Goal: Task Accomplishment & Management: Complete application form

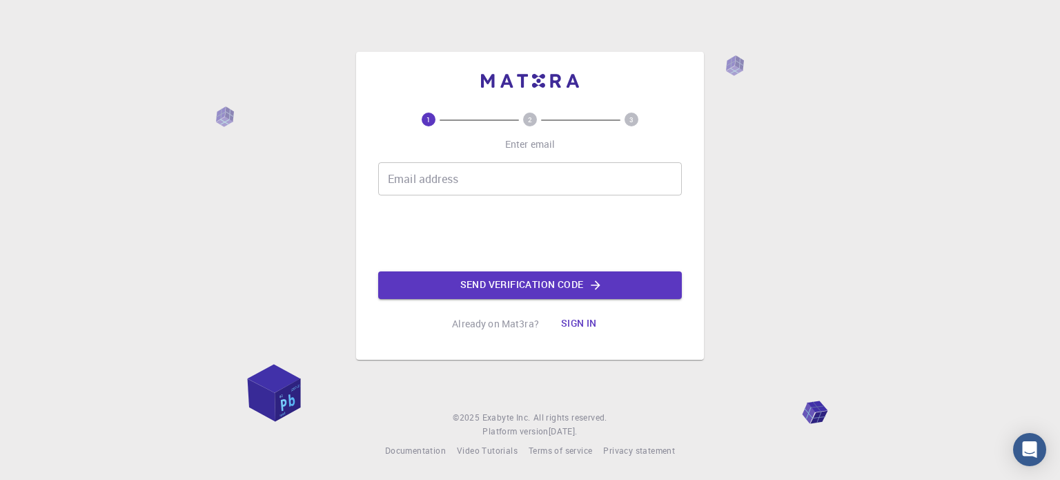
click at [499, 173] on input "Email address" at bounding box center [530, 178] width 304 height 33
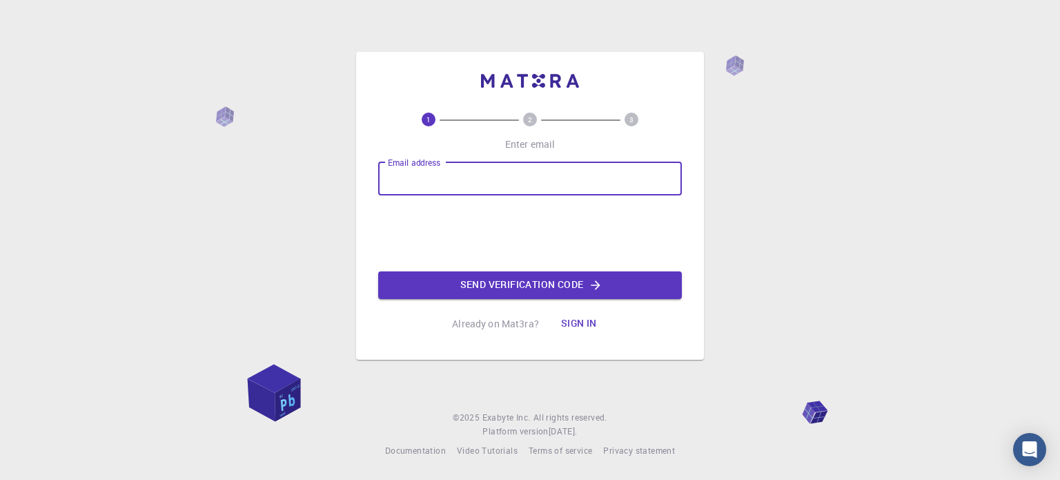
type input "markostosovic@gmail.com"
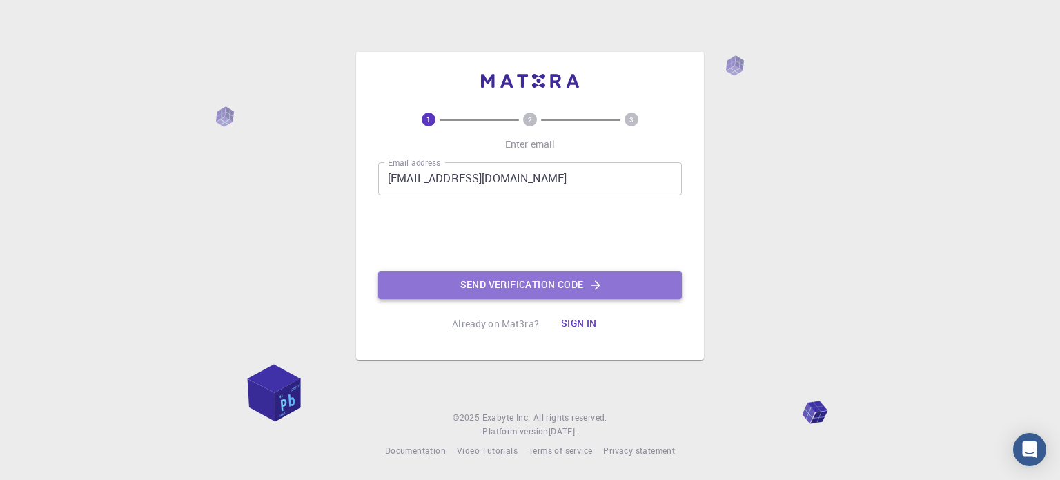
click at [497, 286] on button "Send verification code" at bounding box center [530, 285] width 304 height 28
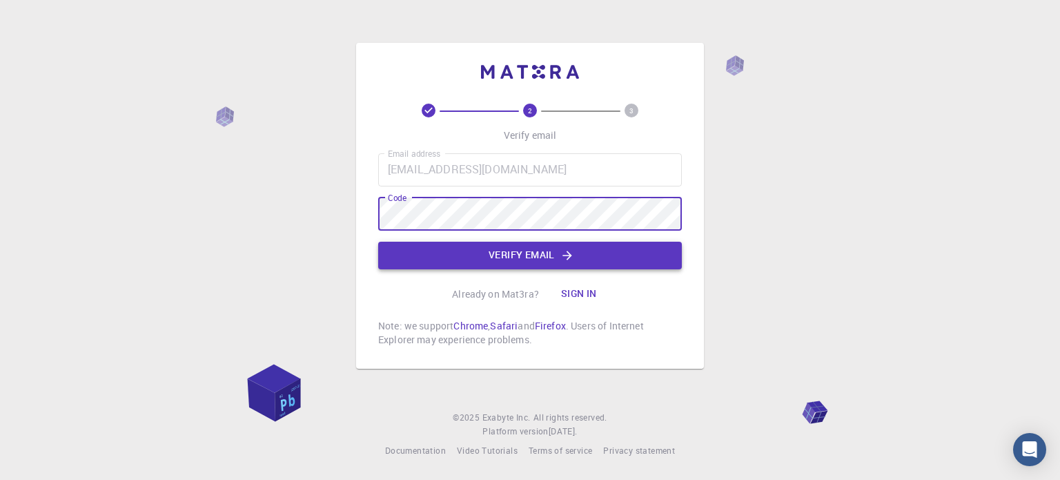
click at [511, 253] on button "Verify email" at bounding box center [530, 256] width 304 height 28
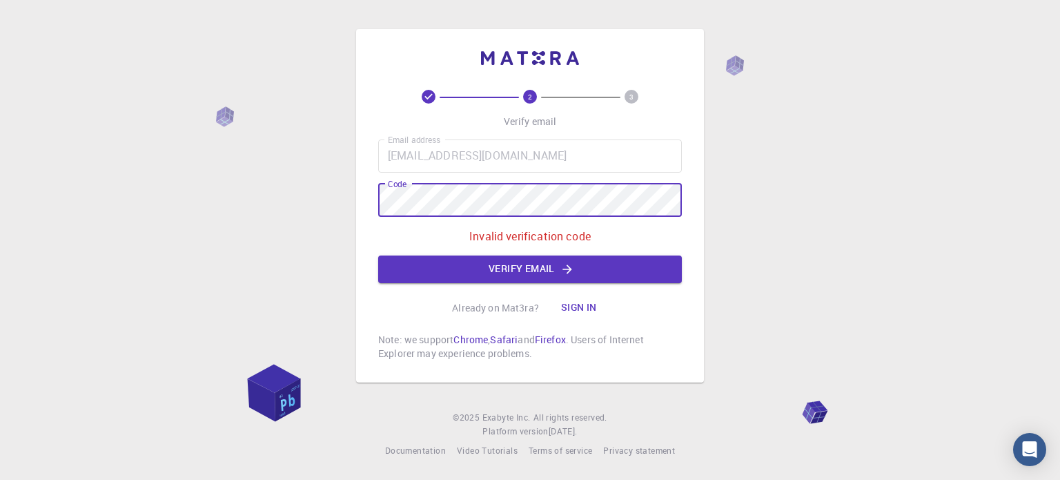
click at [360, 204] on div "2 3 Verify email Email address markostosovic@gmail.com Email address Code Code …" at bounding box center [530, 205] width 348 height 353
click at [554, 265] on button "Verify email" at bounding box center [530, 269] width 304 height 28
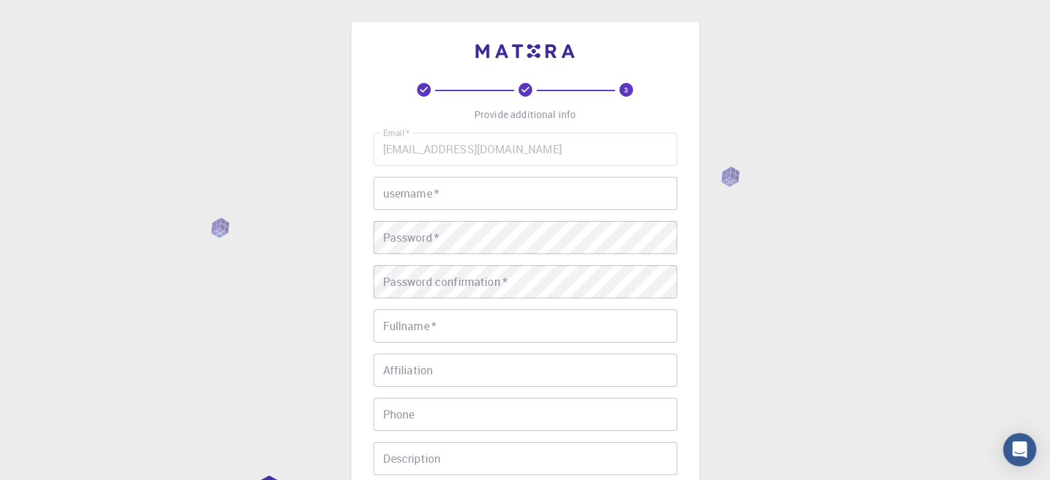
click at [476, 189] on input "username   *" at bounding box center [525, 193] width 304 height 33
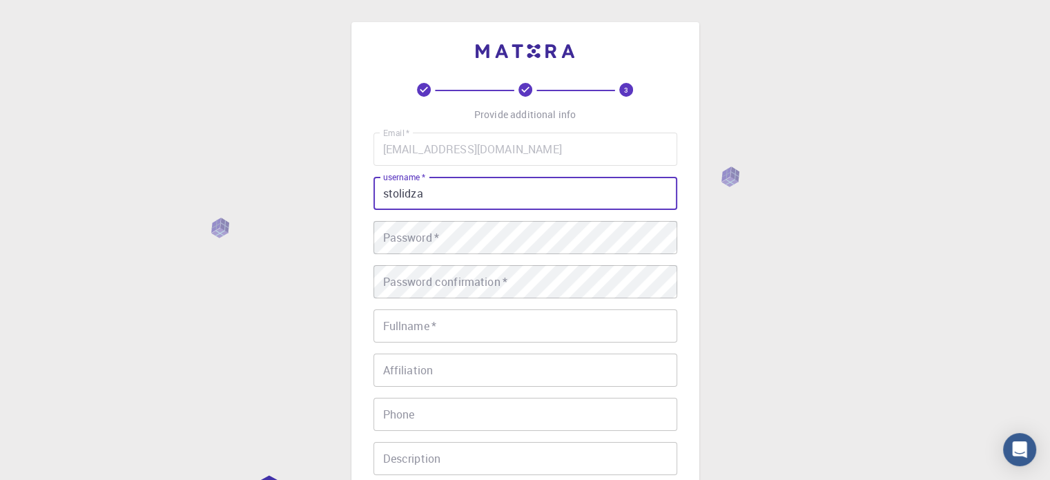
type input "stolidza"
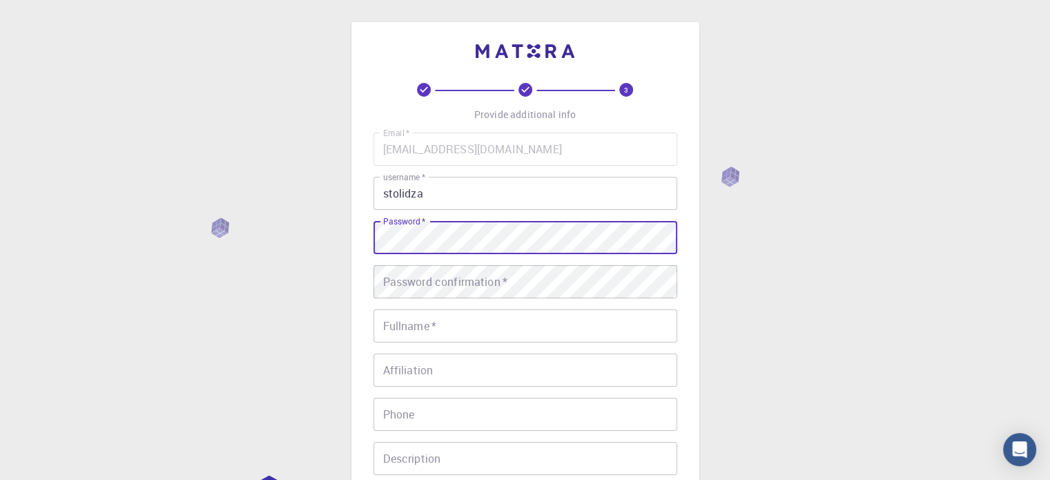
click at [431, 287] on div "Password confirmation   * Password confirmation   *" at bounding box center [525, 281] width 304 height 33
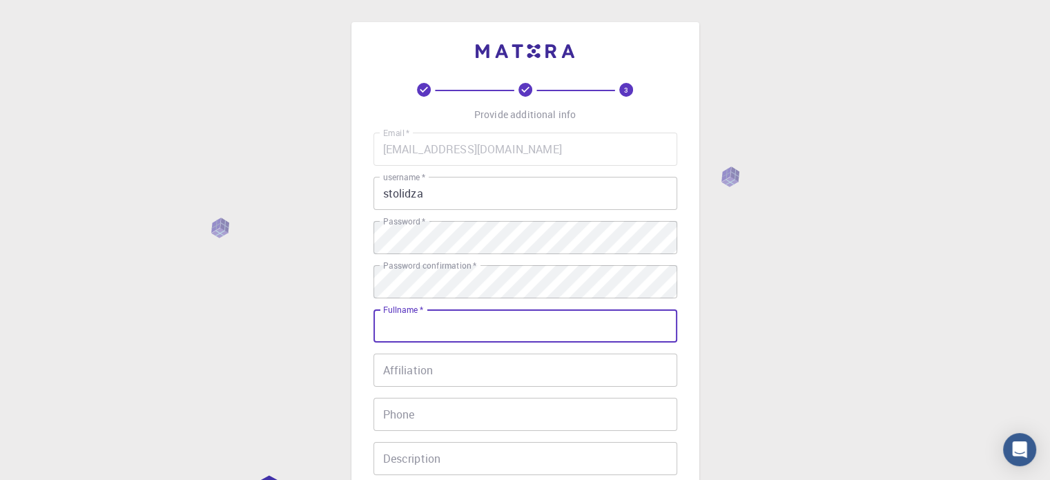
click at [436, 331] on input "Fullname   *" at bounding box center [525, 325] width 304 height 33
type input "[PERSON_NAME]"
click at [450, 376] on input "Affiliation" at bounding box center [525, 369] width 304 height 33
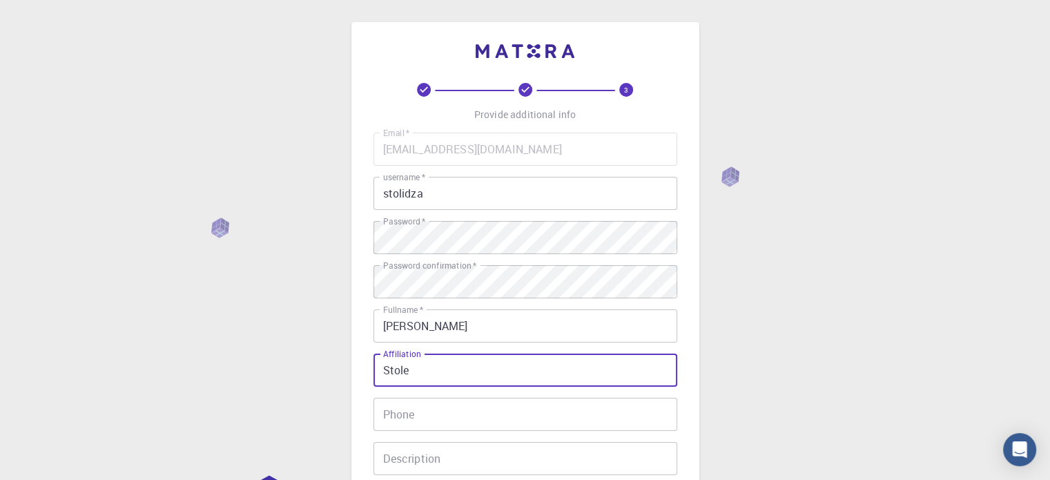
type input "Stole"
click at [414, 411] on input "Phone" at bounding box center [525, 414] width 304 height 33
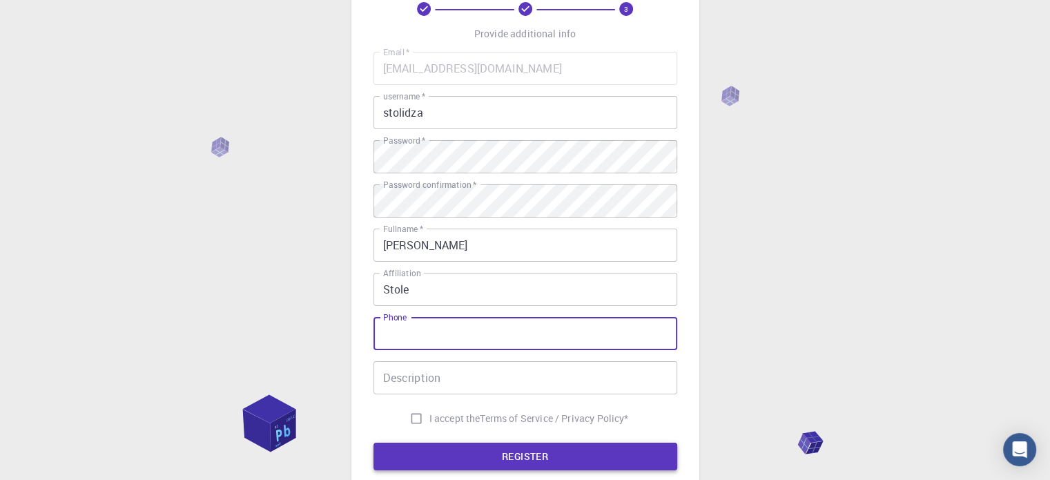
scroll to position [138, 0]
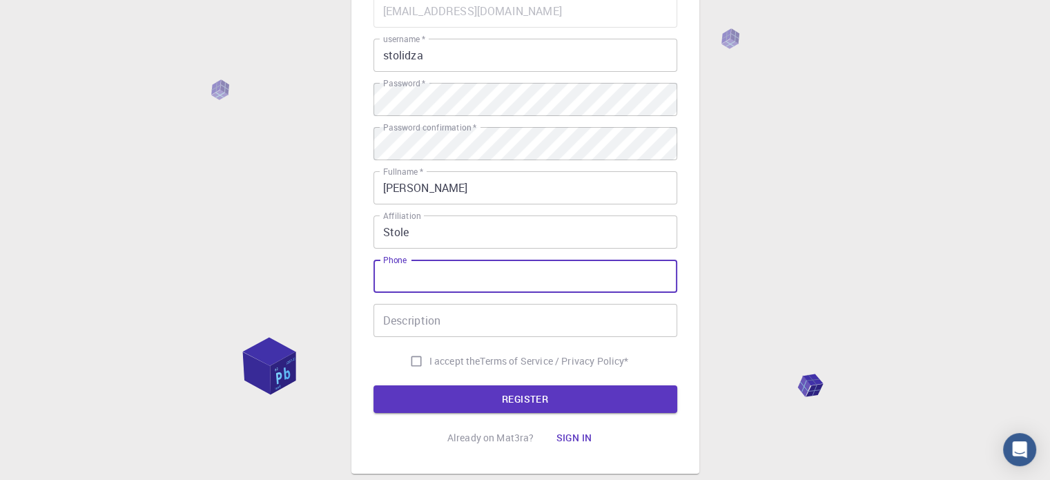
click at [427, 320] on input "Description" at bounding box center [525, 320] width 304 height 33
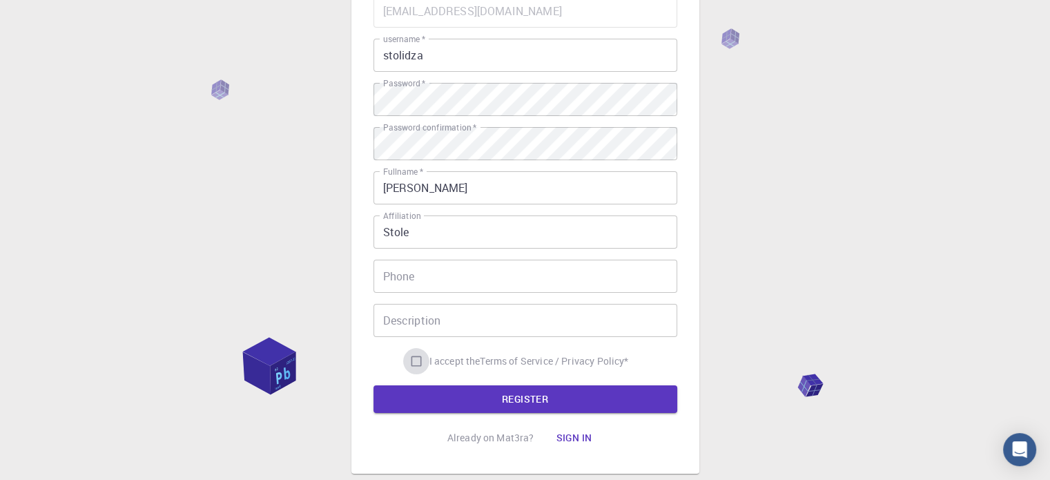
click at [407, 358] on input "I accept the Terms of Service / Privacy Policy *" at bounding box center [416, 361] width 26 height 26
checkbox input "true"
click at [525, 398] on button "REGISTER" at bounding box center [525, 399] width 304 height 28
click at [546, 393] on button "REGISTER" at bounding box center [525, 399] width 304 height 28
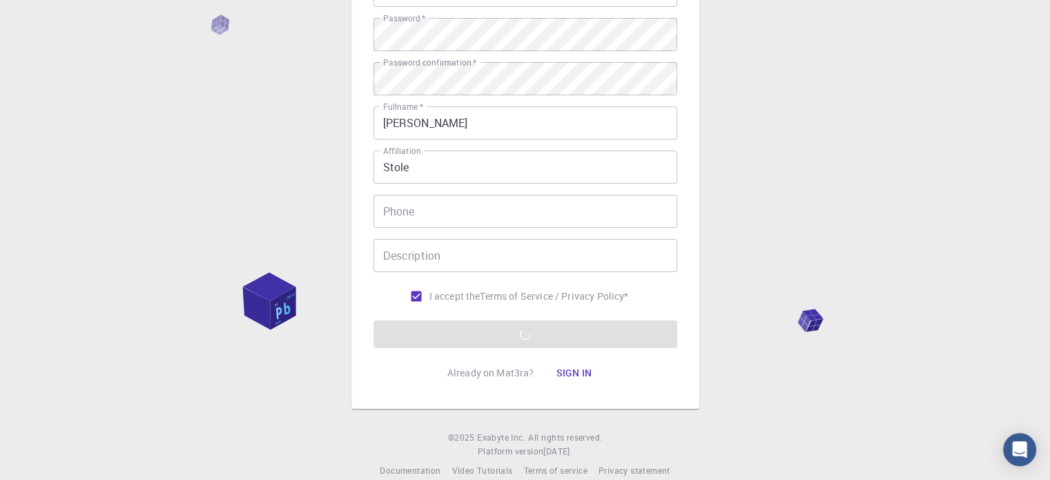
scroll to position [222, 0]
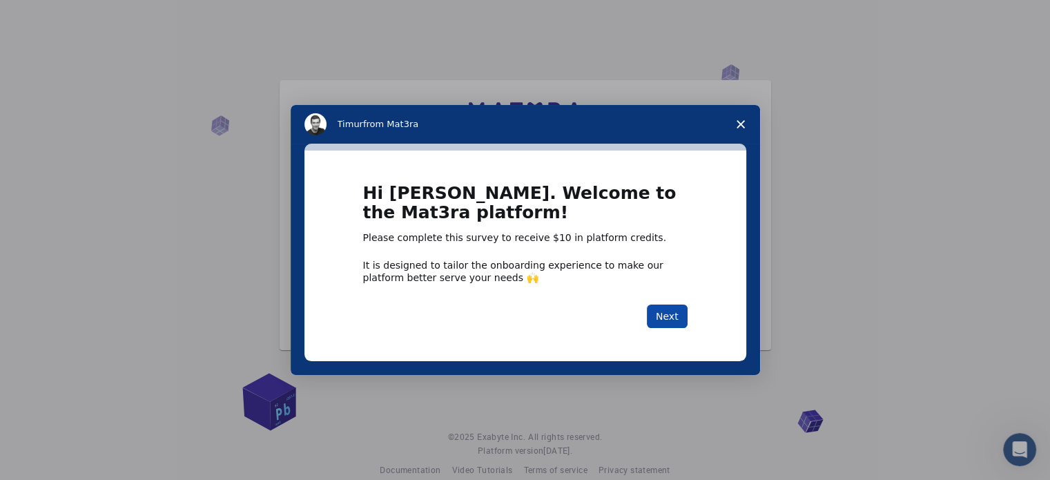
click at [668, 313] on button "Next" at bounding box center [667, 315] width 41 height 23
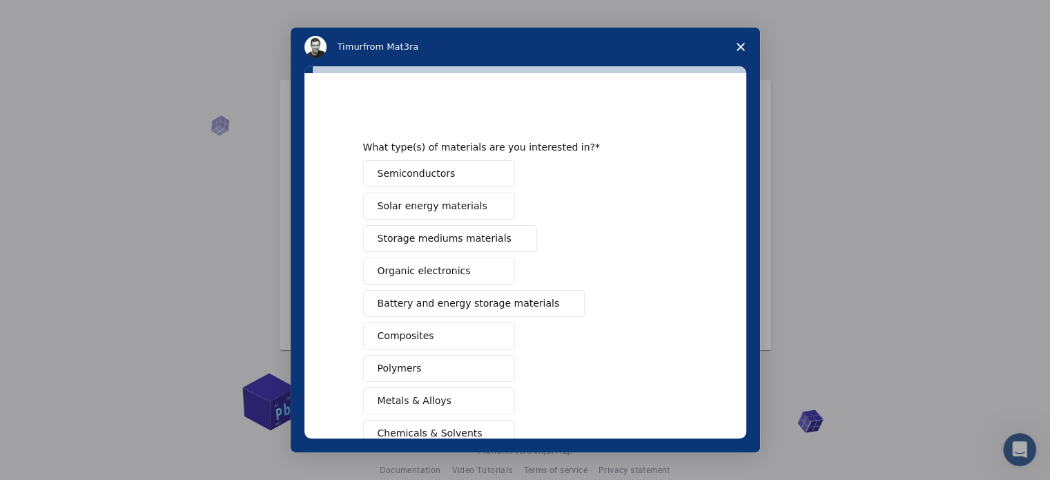
click at [449, 206] on span "Solar energy materials" at bounding box center [433, 206] width 110 height 14
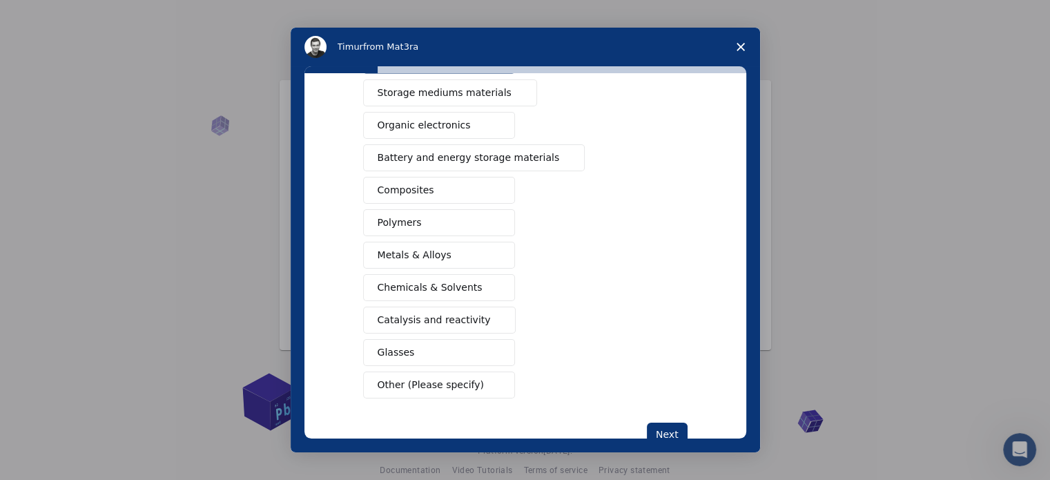
scroll to position [113, 0]
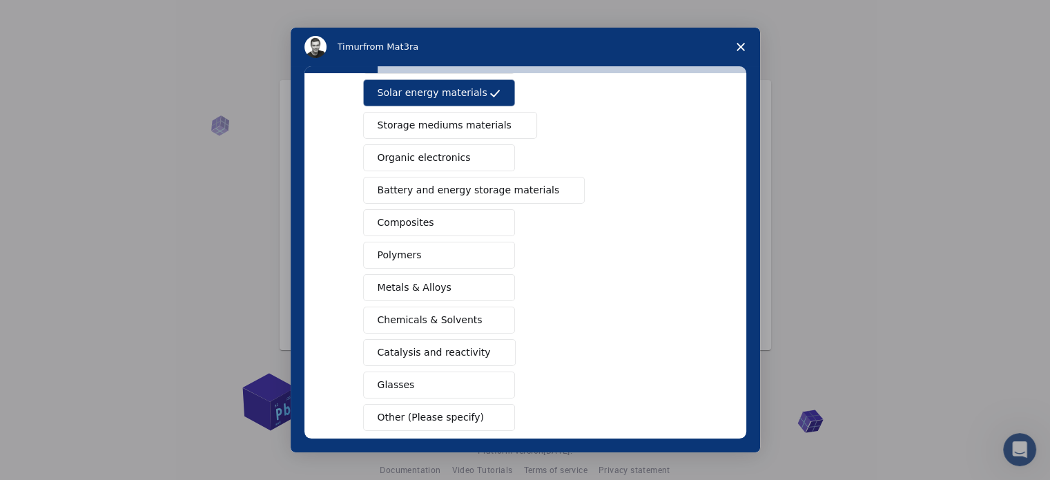
click at [429, 191] on span "Battery and energy storage materials" at bounding box center [469, 190] width 182 height 14
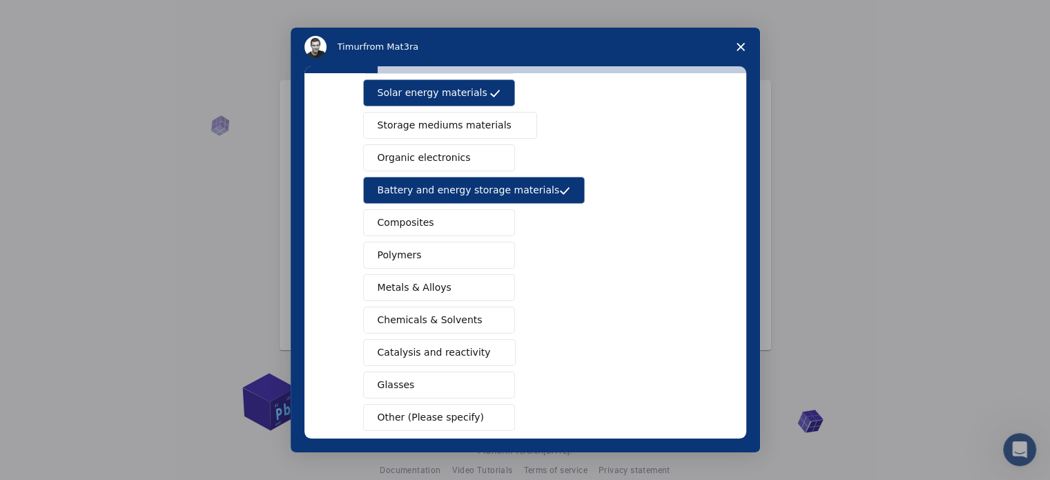
scroll to position [182, 0]
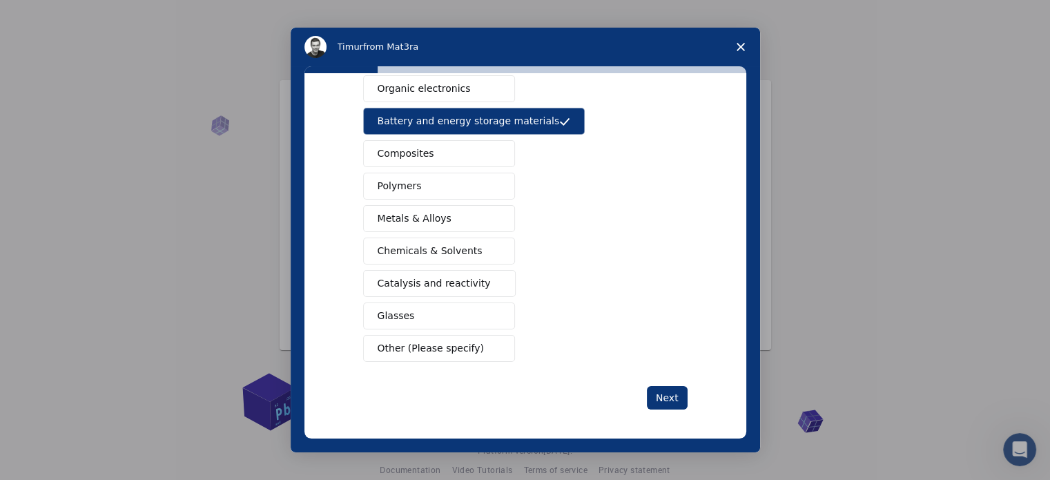
click at [489, 343] on span "Intercom messenger" at bounding box center [494, 348] width 11 height 11
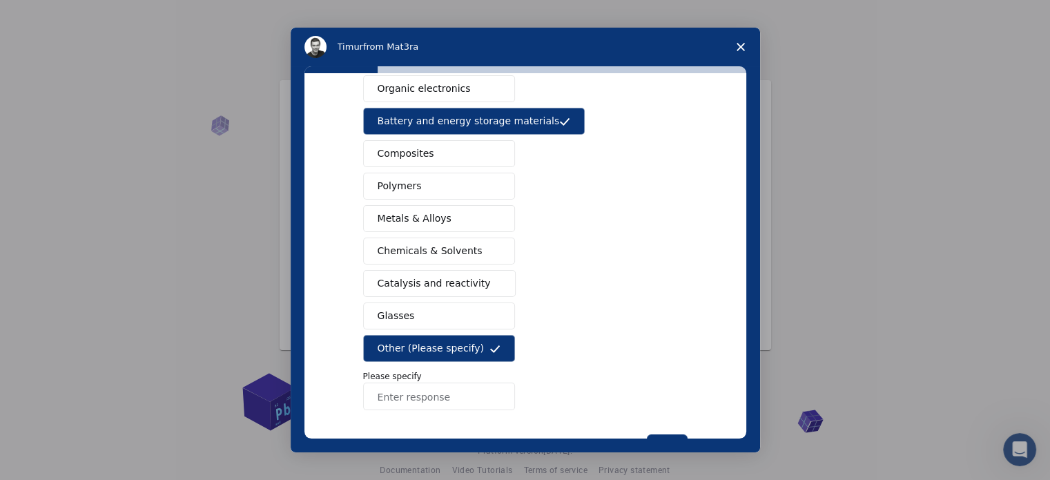
click at [494, 343] on icon "Intercom messenger" at bounding box center [494, 348] width 11 height 11
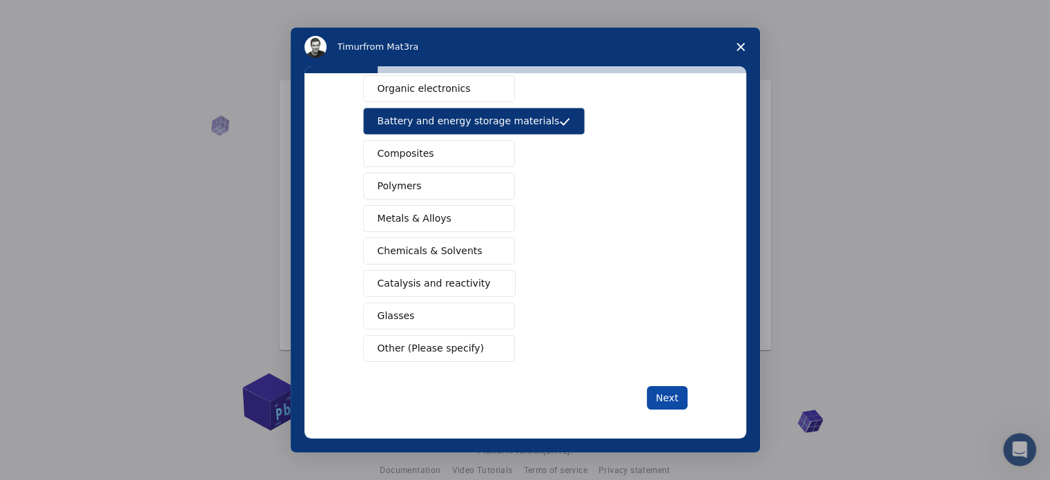
click at [665, 389] on button "Next" at bounding box center [667, 397] width 41 height 23
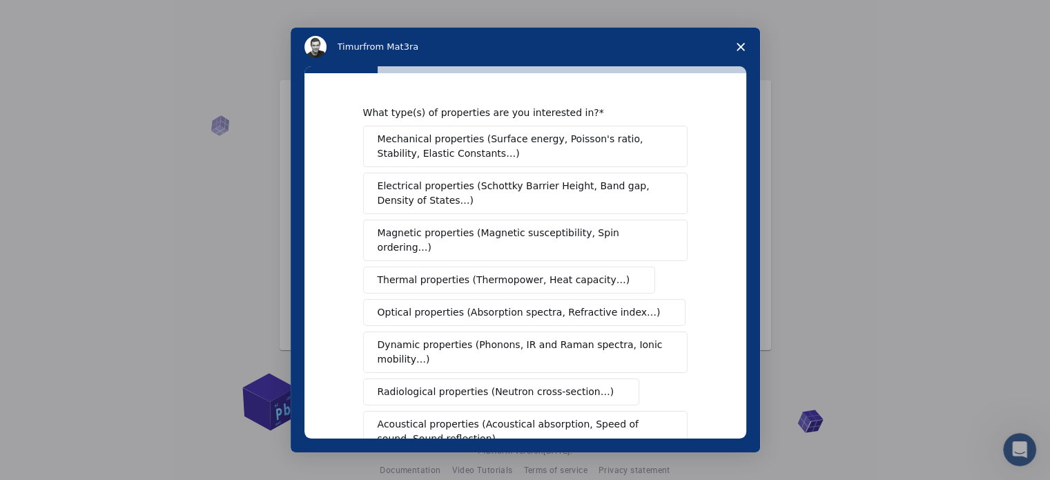
click at [491, 189] on span "Electrical properties (Schottky Barrier Height, Band gap, Density of States…)" at bounding box center [521, 193] width 287 height 29
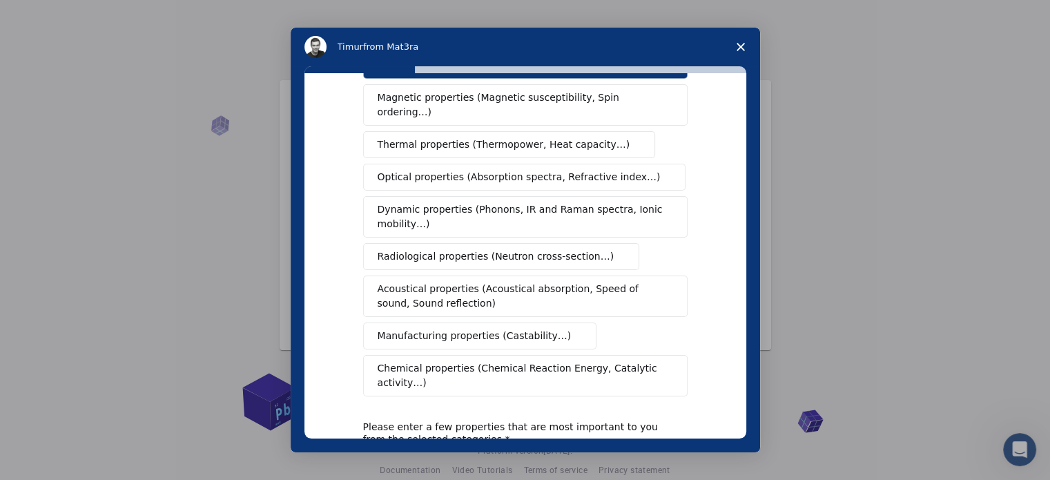
scroll to position [138, 0]
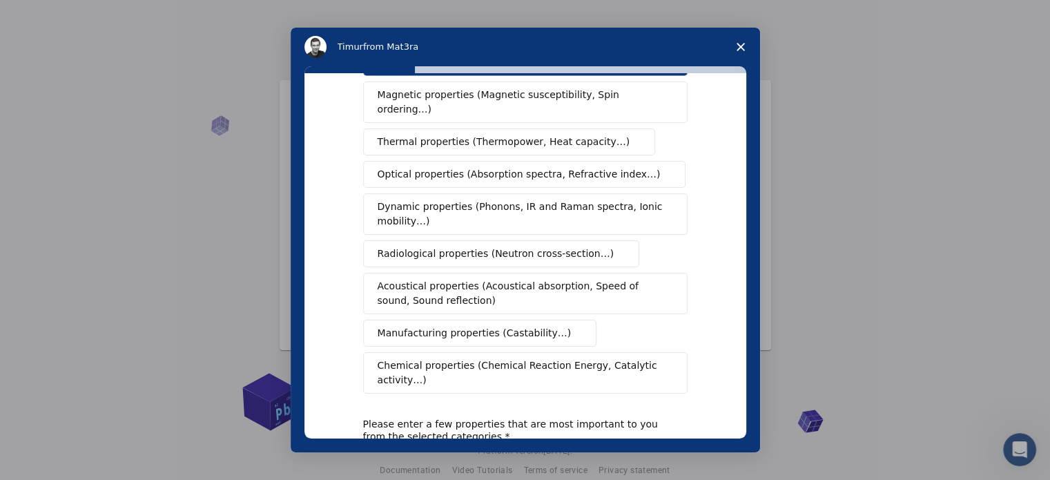
click at [485, 167] on span "Optical properties (Absorption spectra, Refractive index…)" at bounding box center [519, 174] width 283 height 14
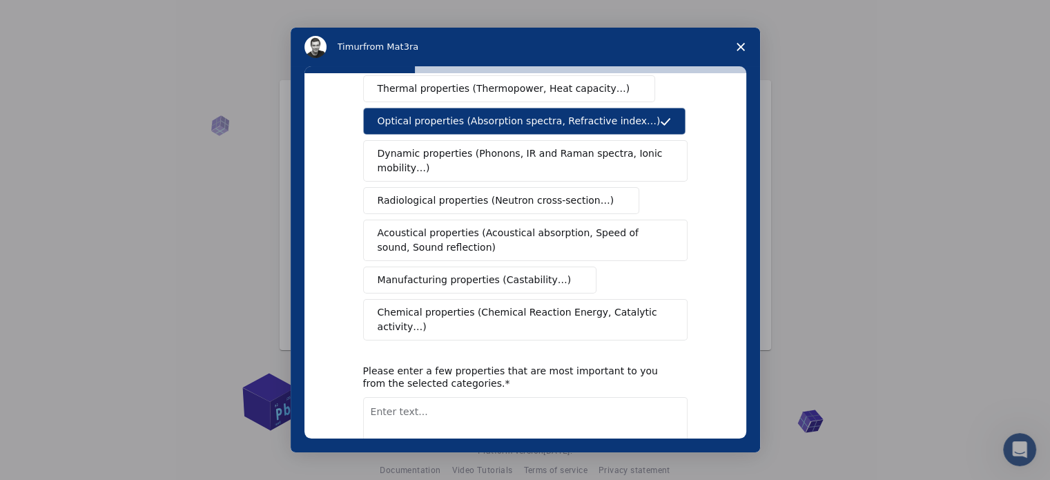
scroll to position [254, 0]
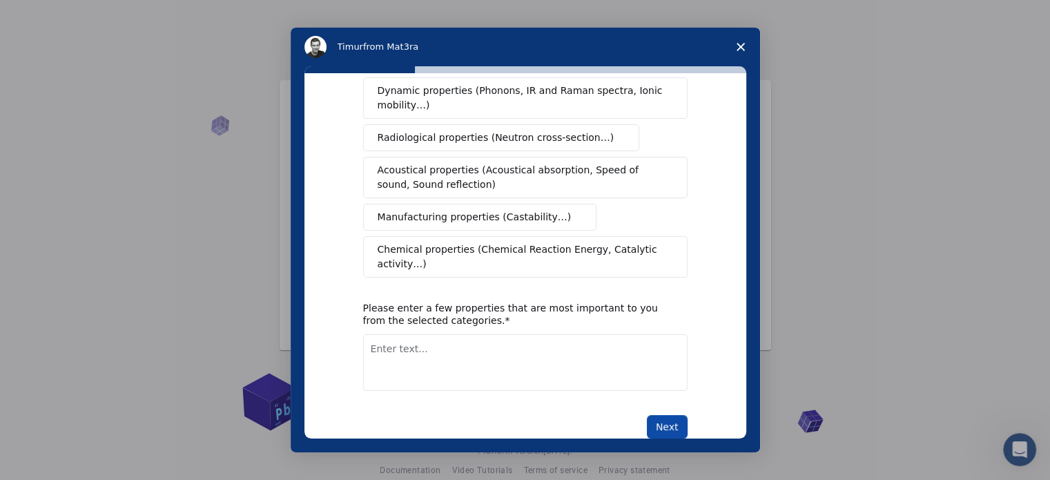
click at [662, 415] on button "Next" at bounding box center [667, 426] width 41 height 23
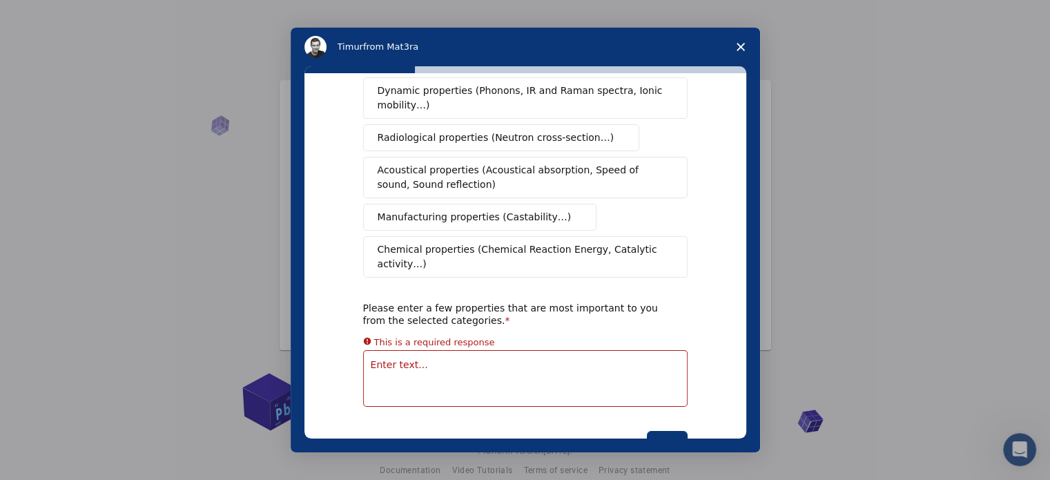
click at [612, 350] on textarea "Enter text..." at bounding box center [525, 378] width 324 height 57
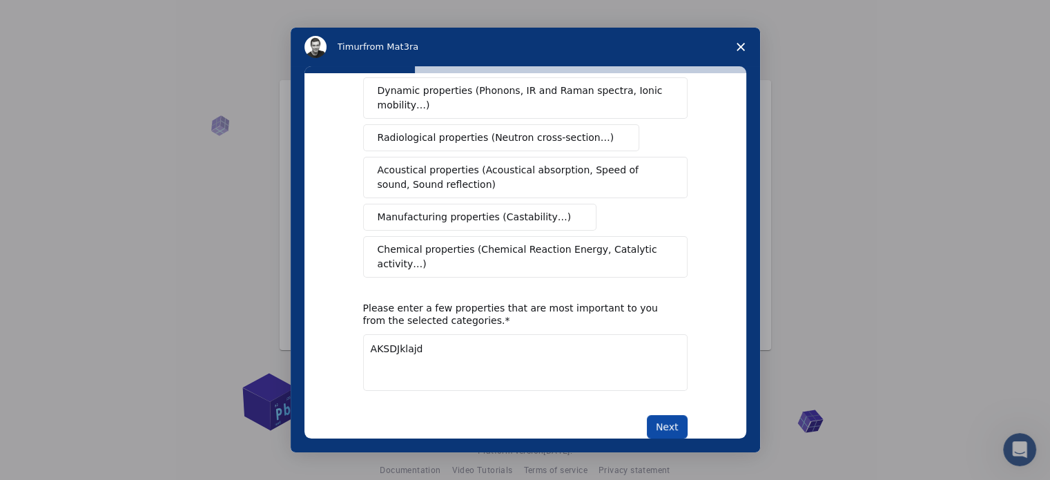
type textarea "AKSDJklajd"
click at [665, 415] on button "Next" at bounding box center [667, 426] width 41 height 23
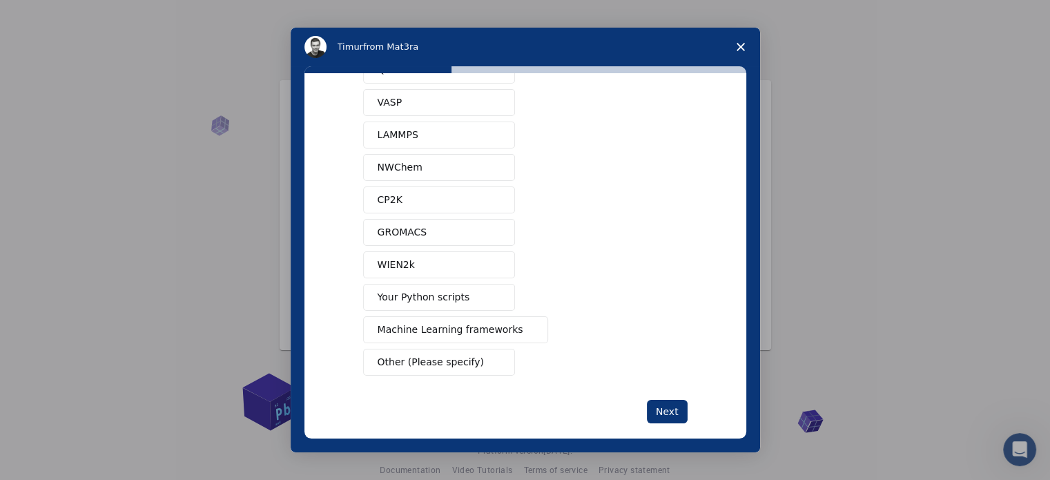
scroll to position [0, 0]
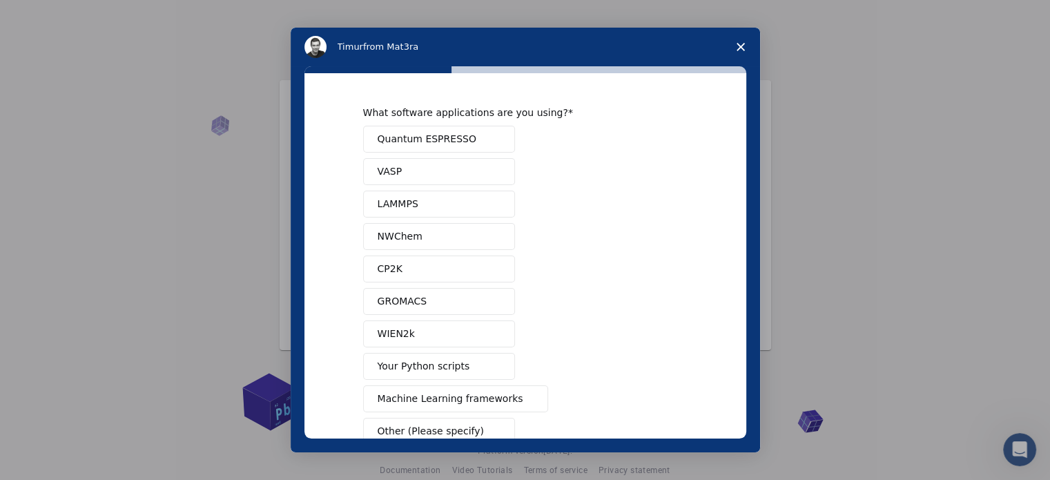
click at [473, 141] on button "Quantum ESPRESSO" at bounding box center [439, 139] width 152 height 27
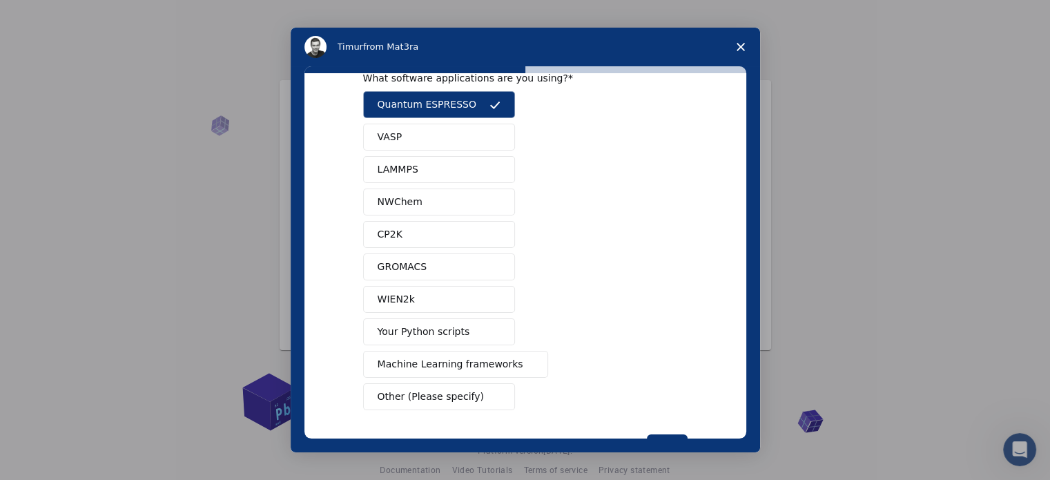
scroll to position [84, 0]
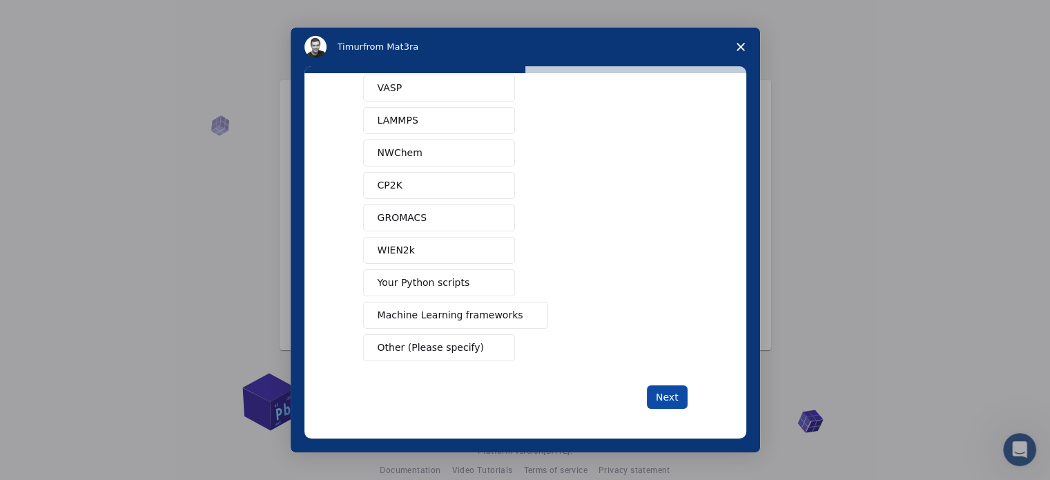
click at [672, 391] on button "Next" at bounding box center [667, 396] width 41 height 23
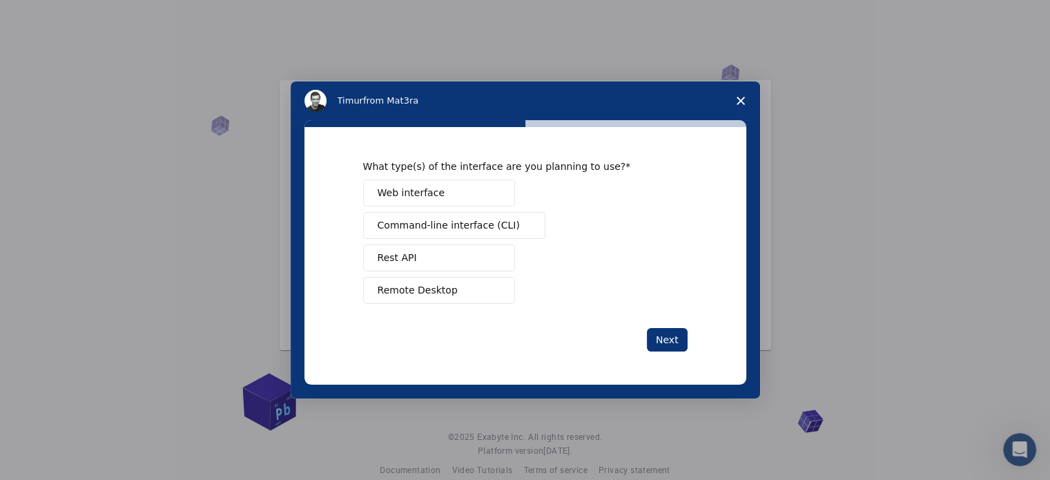
scroll to position [0, 0]
click at [453, 187] on button "Web interface" at bounding box center [439, 192] width 152 height 27
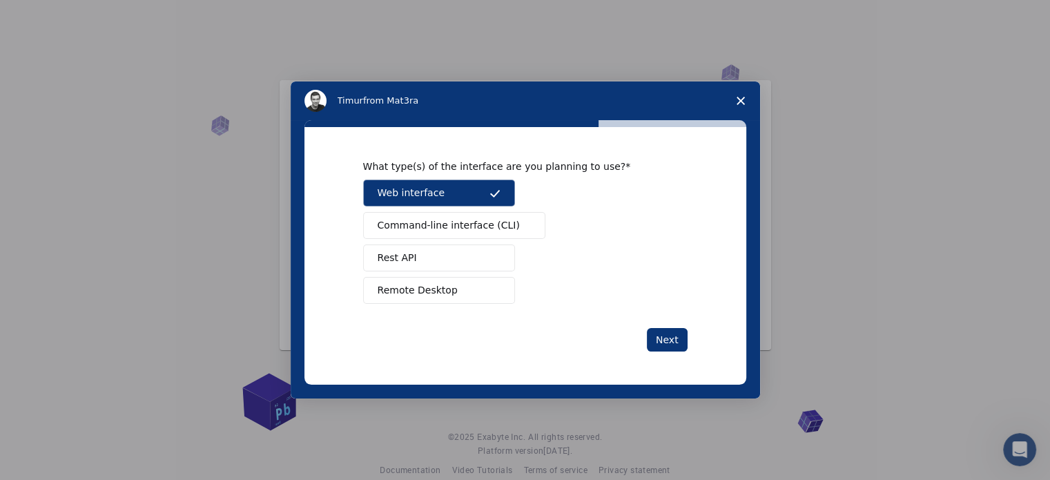
click at [458, 189] on button "Web interface" at bounding box center [439, 192] width 152 height 27
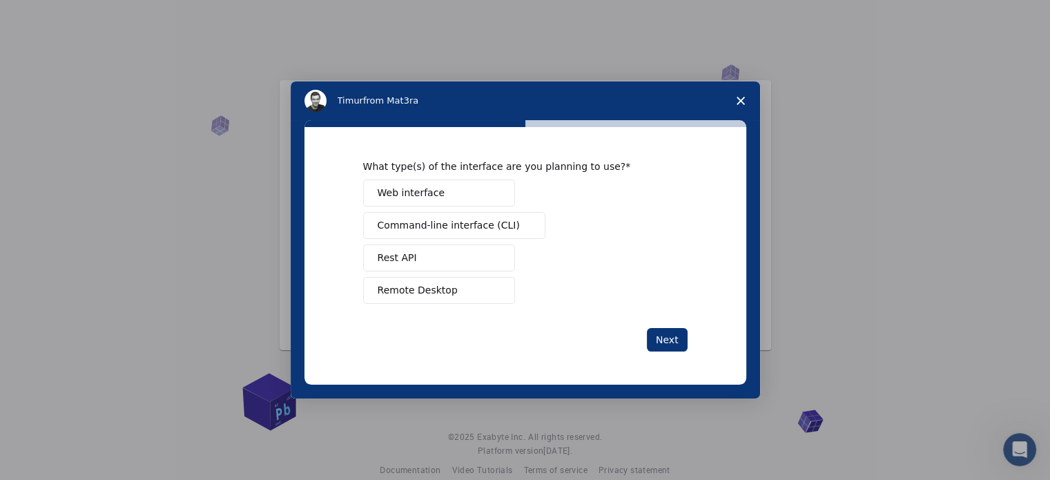
click at [458, 189] on button "Web interface" at bounding box center [439, 192] width 152 height 27
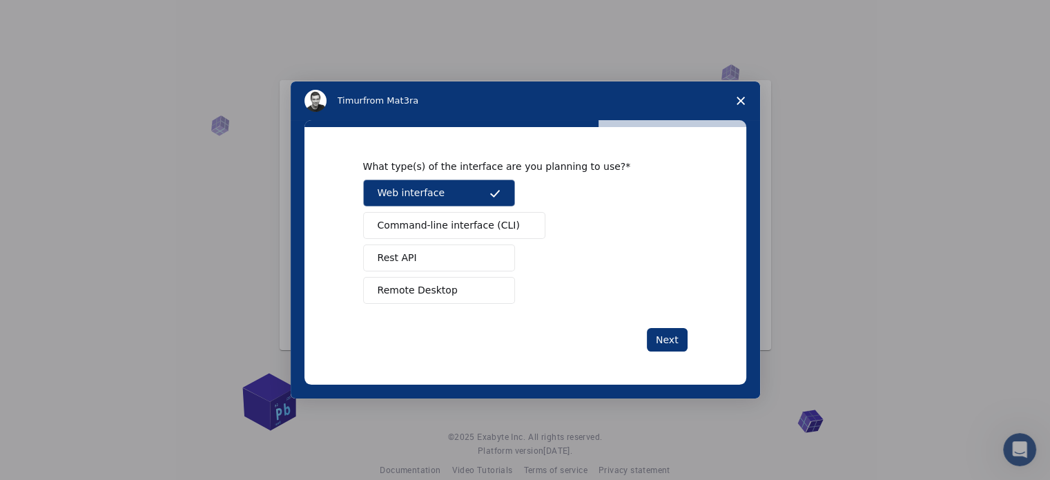
click at [458, 189] on button "Web interface" at bounding box center [439, 192] width 152 height 27
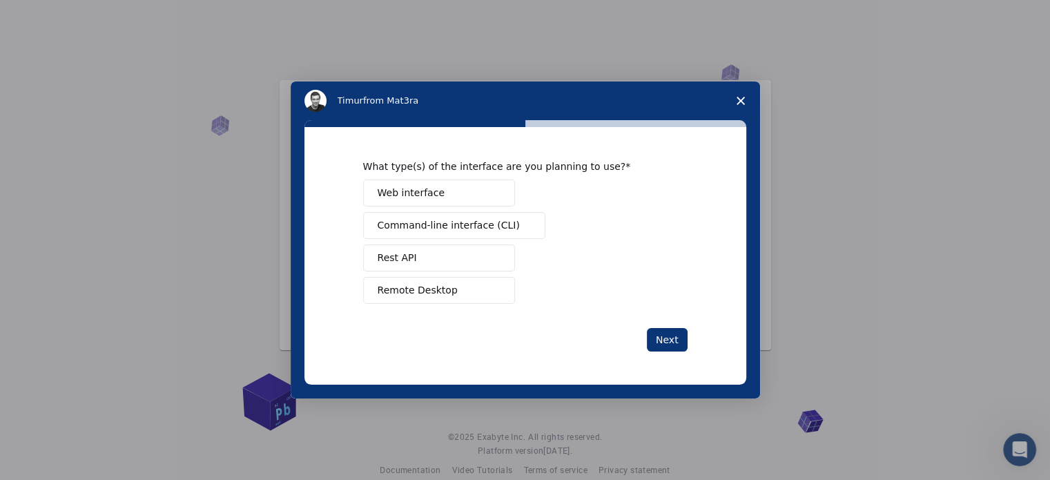
click at [458, 189] on button "Web interface" at bounding box center [439, 192] width 152 height 27
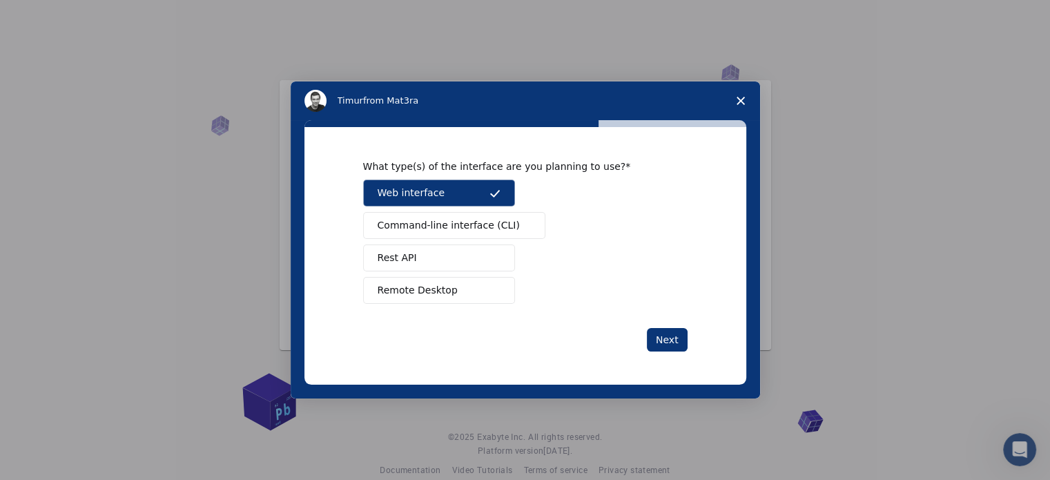
click at [458, 189] on button "Web interface" at bounding box center [439, 192] width 152 height 27
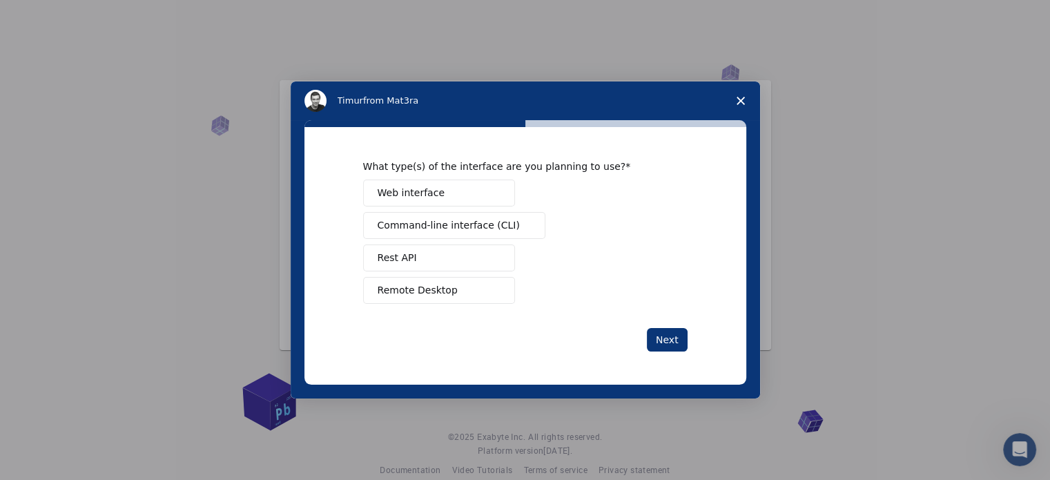
click at [458, 189] on button "Web interface" at bounding box center [439, 192] width 152 height 27
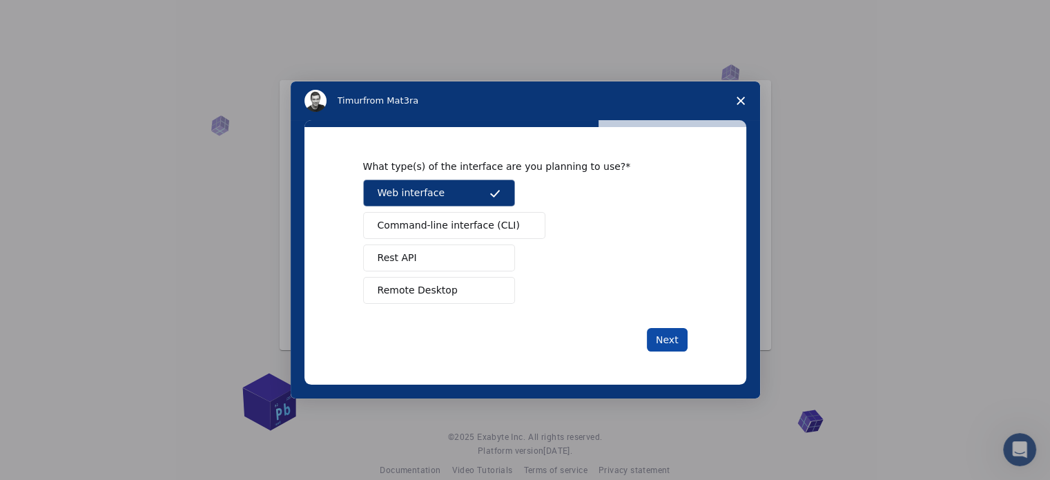
click at [668, 339] on button "Next" at bounding box center [667, 339] width 41 height 23
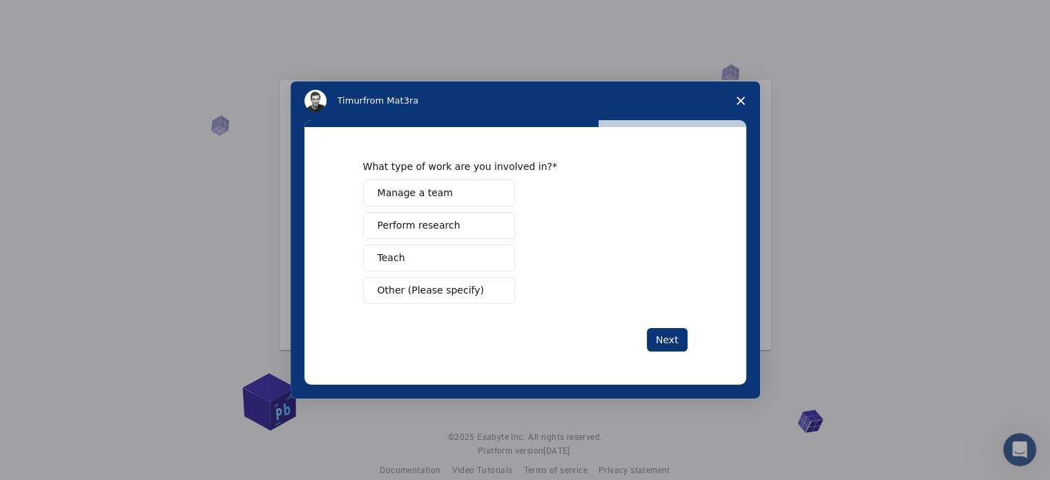
click at [458, 256] on button "Teach" at bounding box center [439, 257] width 152 height 27
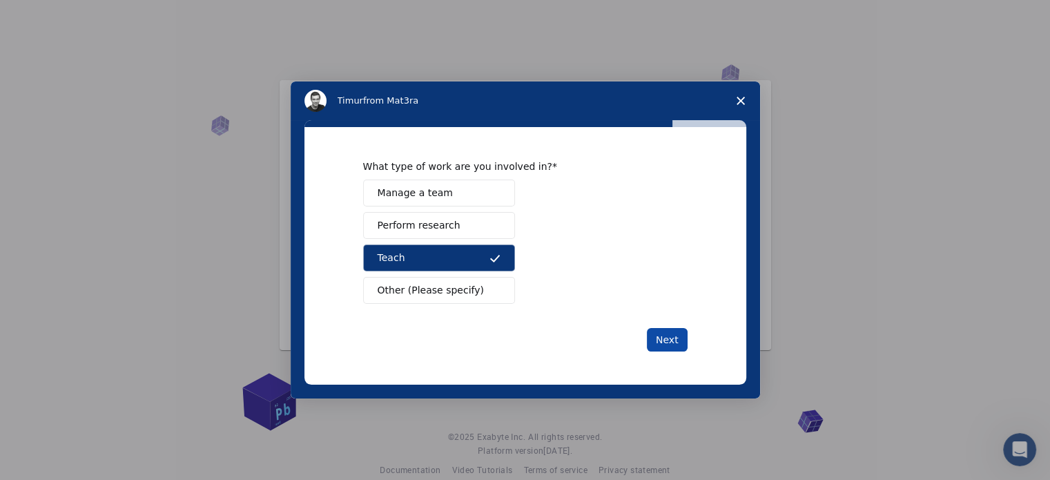
click at [663, 342] on button "Next" at bounding box center [667, 339] width 41 height 23
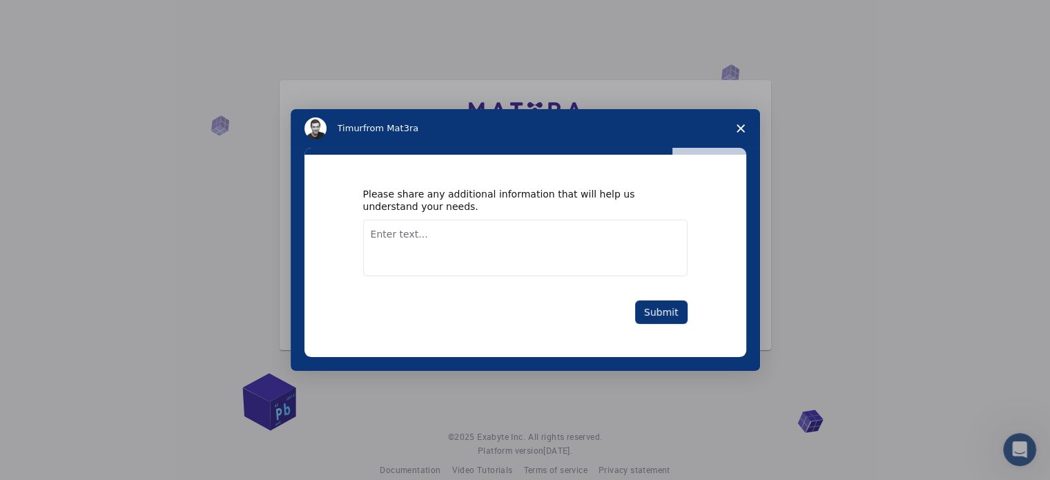
click at [583, 228] on textarea "Enter text..." at bounding box center [525, 248] width 324 height 57
type textarea "sdgtads"
click at [657, 314] on button "Submit" at bounding box center [661, 311] width 52 height 23
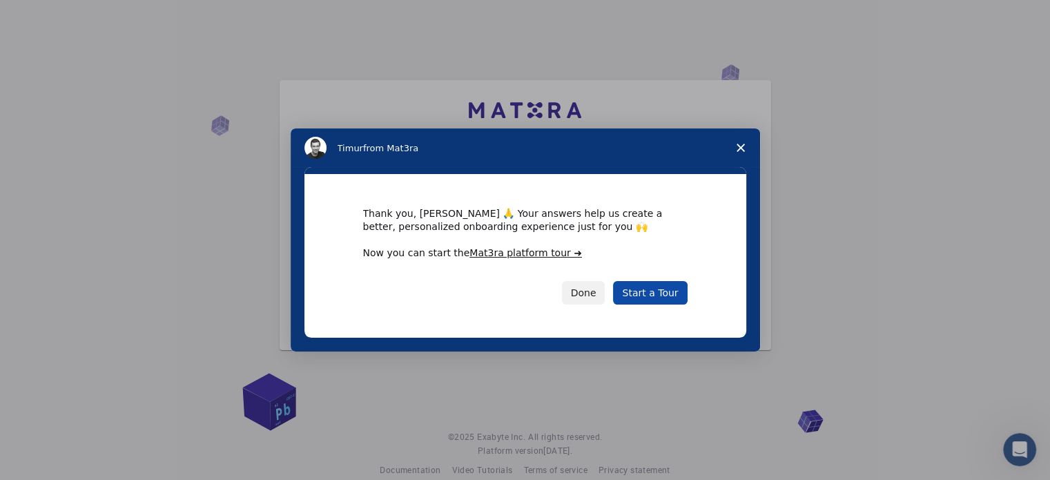
click at [672, 295] on link "Start a Tour" at bounding box center [650, 292] width 74 height 23
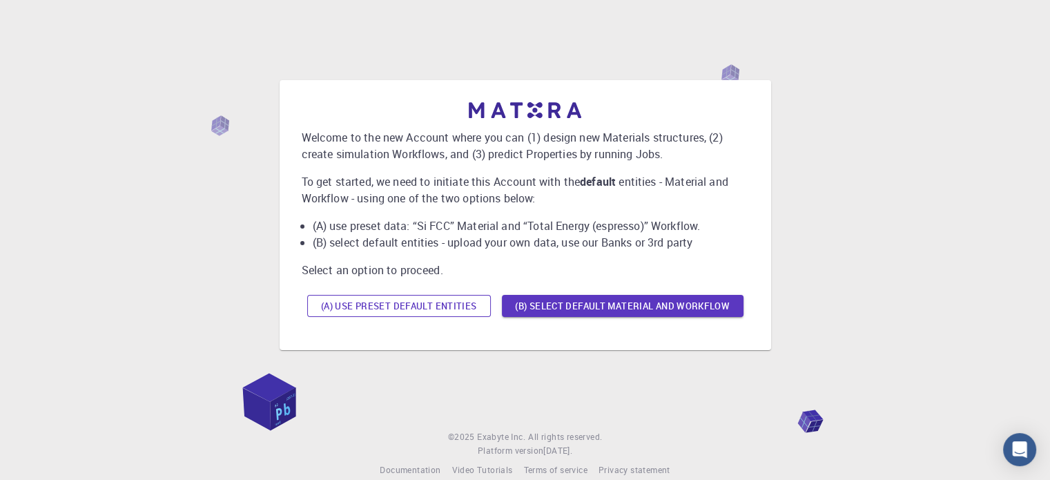
click at [447, 309] on button "(A) Use preset default entities" at bounding box center [399, 306] width 184 height 22
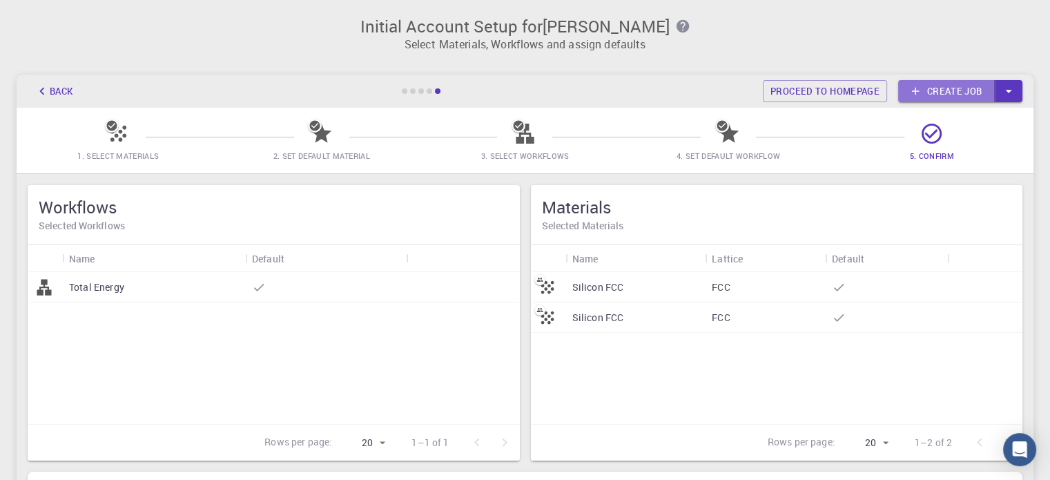
click at [949, 89] on link "Create job" at bounding box center [946, 91] width 97 height 22
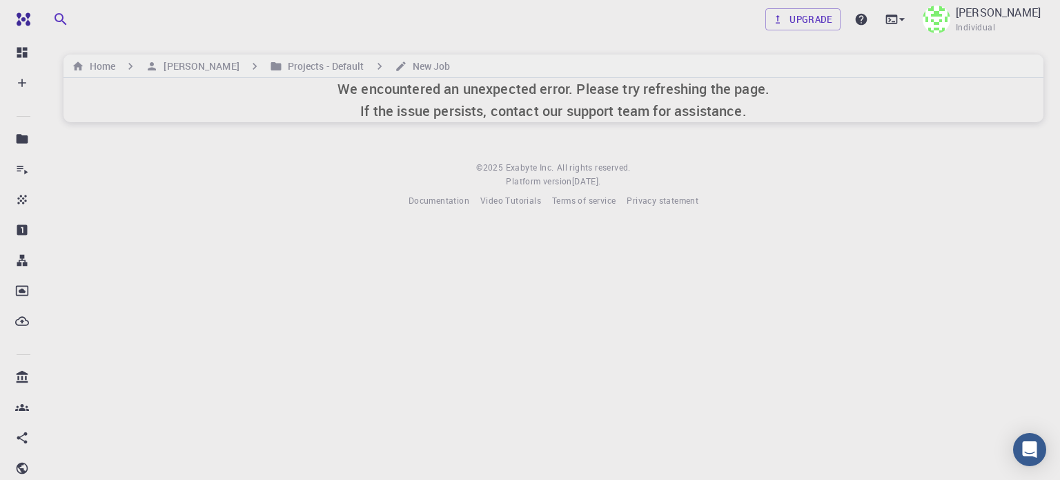
click at [387, 104] on h6 "We encountered an unexpected error. Please try refreshing the page. If the issu…" at bounding box center [554, 100] width 432 height 44
click at [87, 66] on h6 "Home" at bounding box center [99, 66] width 31 height 15
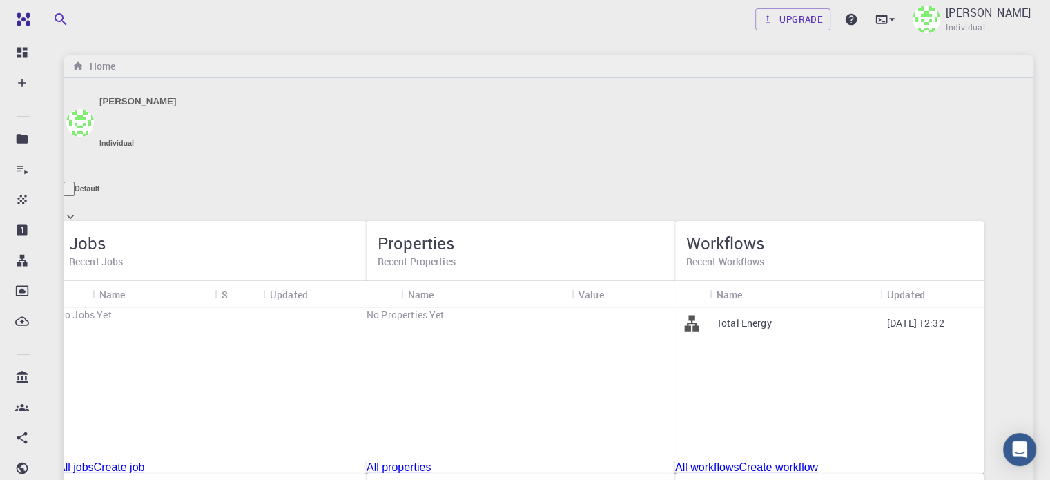
click at [145, 461] on link "Create job" at bounding box center [119, 467] width 51 height 12
